Goal: Navigation & Orientation: Understand site structure

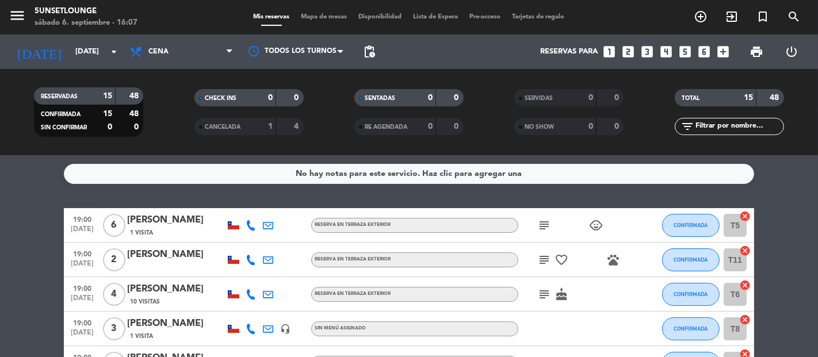
click at [336, 17] on span "Mapa de mesas" at bounding box center [325, 17] width 58 height 6
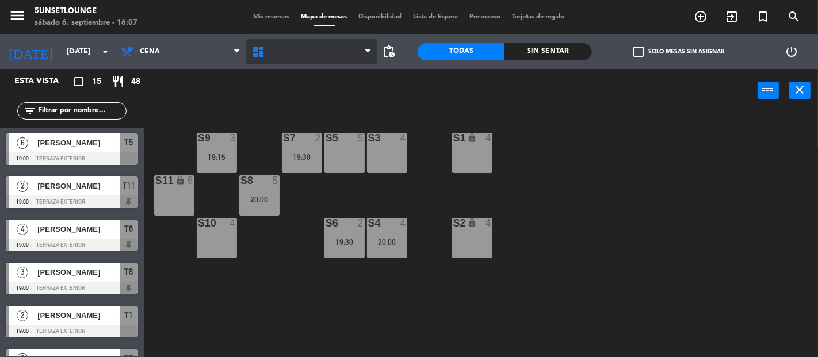
click at [288, 52] on span "Salón" at bounding box center [280, 52] width 24 height 8
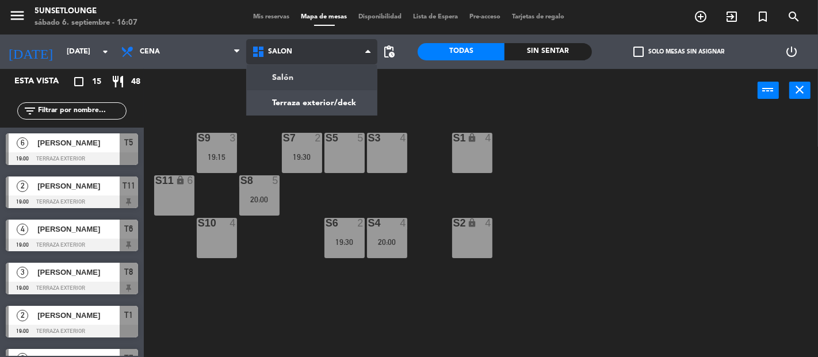
click at [277, 108] on ng-component "menu 5unsetlounge [DATE] 6. septiembre - 16:07 Mis reservas Mapa de mesas Dispo…" at bounding box center [409, 178] width 818 height 357
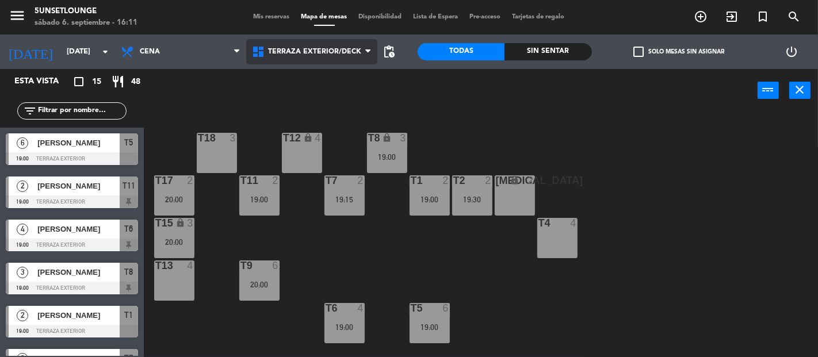
click at [304, 55] on span "Terraza exterior/deck" at bounding box center [314, 52] width 93 height 8
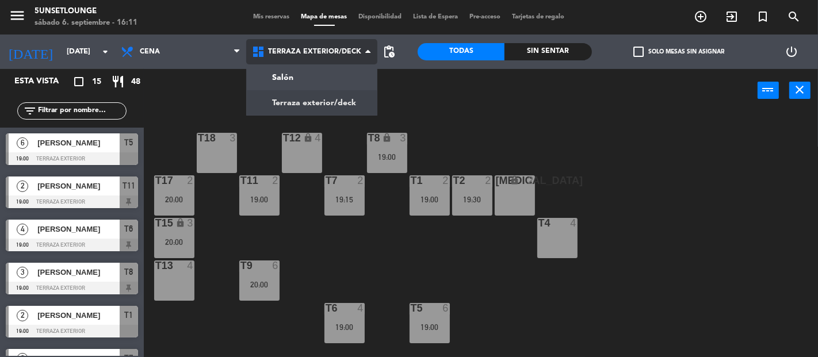
click at [333, 82] on ng-component "menu 5unsetlounge [DATE] 6. septiembre - 16:11 Mis reservas Mapa de mesas Dispo…" at bounding box center [409, 178] width 818 height 357
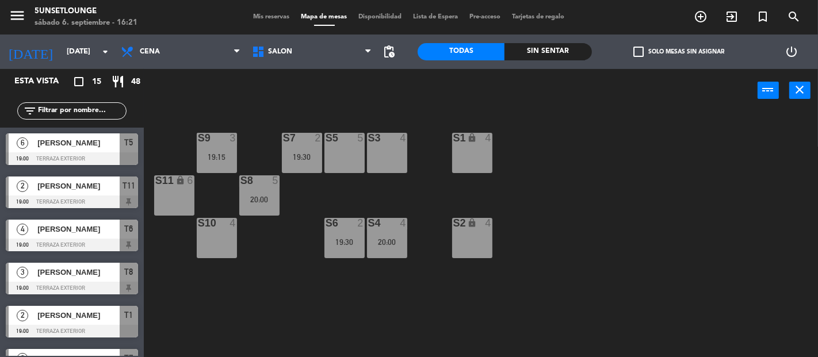
click at [254, 19] on span "Mis reservas" at bounding box center [272, 17] width 48 height 6
